Goal: Task Accomplishment & Management: Complete application form

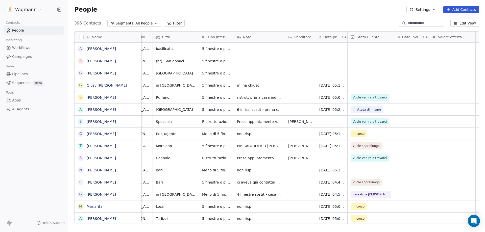
scroll to position [200, 413]
drag, startPoint x: 453, startPoint y: 8, endPoint x: 210, endPoint y: 73, distance: 251.4
click at [453, 8] on button "Add Contacts" at bounding box center [461, 9] width 36 height 7
click at [455, 22] on span "Create new contact" at bounding box center [463, 20] width 35 height 5
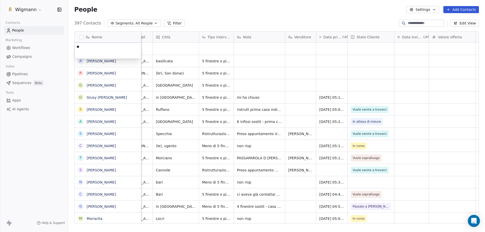
type textarea "*"
type textarea "**********"
click at [189, 19] on html "Wigmann Contacts People Marketing Workflows Campaigns Sales Pipelines Sequences…" at bounding box center [242, 116] width 485 height 232
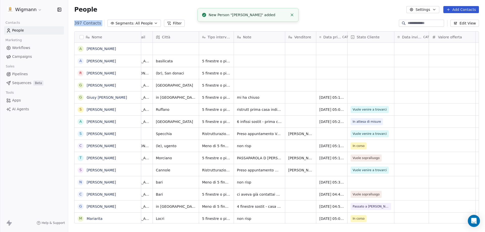
scroll to position [0, 0]
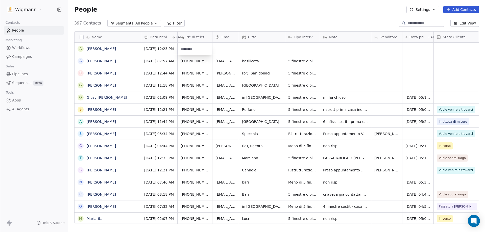
click at [198, 50] on input at bounding box center [195, 49] width 33 height 10
paste input "**********"
type input "**********"
click at [227, 51] on html "Wigmann Contacts People Marketing Workflows Campaigns Sales Pipelines Sequences…" at bounding box center [242, 116] width 485 height 232
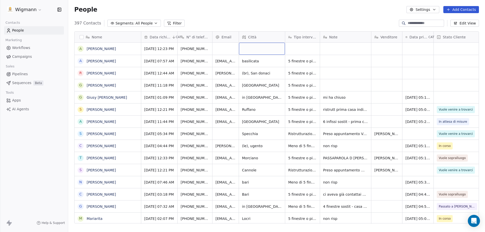
click at [253, 48] on div "grid" at bounding box center [262, 49] width 46 height 12
click at [255, 49] on div "grid" at bounding box center [262, 49] width 46 height 12
click at [258, 48] on div "grid" at bounding box center [262, 49] width 46 height 12
click at [259, 49] on div "grid" at bounding box center [262, 49] width 46 height 12
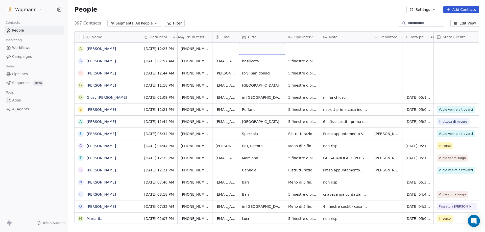
drag, startPoint x: 260, startPoint y: 50, endPoint x: 240, endPoint y: 27, distance: 29.7
click at [257, 12] on div "People Settings Add Contacts" at bounding box center [276, 9] width 405 height 7
click at [263, 53] on div "grid" at bounding box center [262, 49] width 46 height 12
click at [253, 51] on div "grid" at bounding box center [262, 49] width 46 height 12
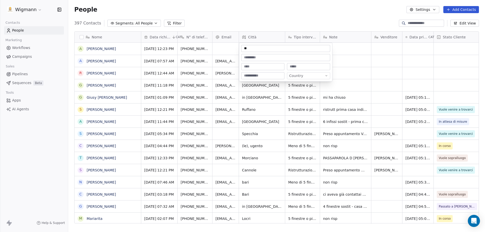
type input "*"
type input "******"
click at [303, 16] on html "Wigmann Contacts People Marketing Workflows Campaigns Sales Pipelines Sequences…" at bounding box center [242, 116] width 485 height 232
click at [298, 44] on div "grid" at bounding box center [302, 49] width 35 height 12
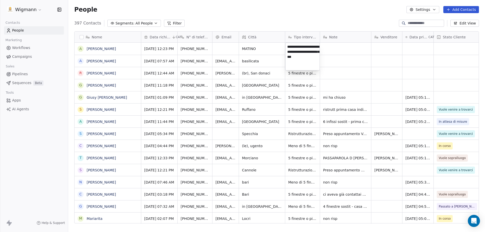
type textarea "**********"
click at [341, 48] on html "Wigmann Contacts People Marketing Workflows Campaigns Sales Pipelines Sequences…" at bounding box center [242, 116] width 485 height 232
click at [341, 47] on div "grid" at bounding box center [345, 49] width 51 height 12
click at [341, 48] on div "grid" at bounding box center [345, 49] width 51 height 12
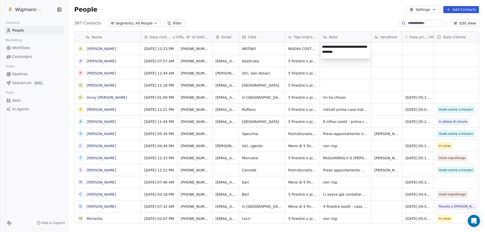
type textarea "**********"
click at [397, 49] on html "Wigmann Contacts People Marketing Workflows Campaigns Sales Pipelines Sequences…" at bounding box center [242, 116] width 485 height 232
click at [385, 49] on div "grid" at bounding box center [386, 49] width 31 height 12
type textarea "*******"
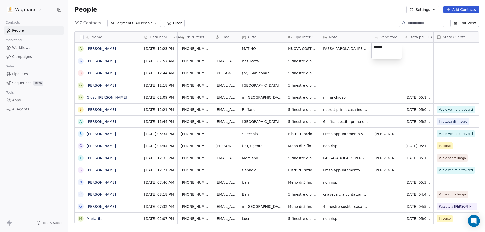
drag, startPoint x: 360, startPoint y: 6, endPoint x: 319, endPoint y: 230, distance: 227.3
click at [360, 6] on html "Wigmann Contacts People Marketing Workflows Campaigns Sales Pipelines Sequences…" at bounding box center [242, 116] width 485 height 232
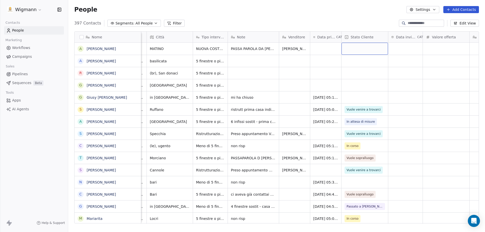
click at [354, 50] on div "grid" at bounding box center [364, 49] width 46 height 12
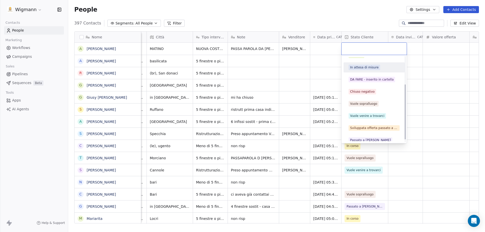
scroll to position [47, 0]
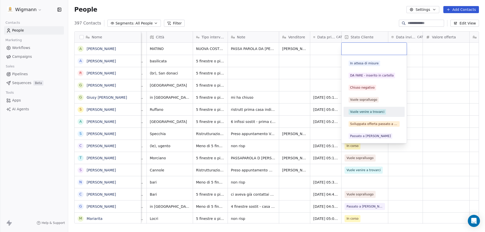
click at [362, 114] on span "Vuole venire a trovarci" at bounding box center [367, 112] width 37 height 6
